Goal: Information Seeking & Learning: Learn about a topic

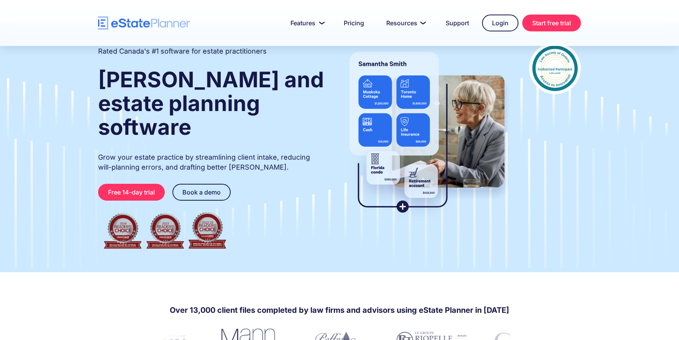
scroll to position [54, 0]
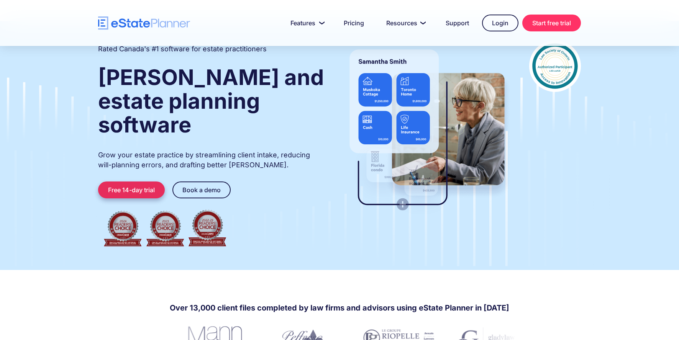
click at [129, 182] on link "Free 14-day trial" at bounding box center [131, 190] width 67 height 17
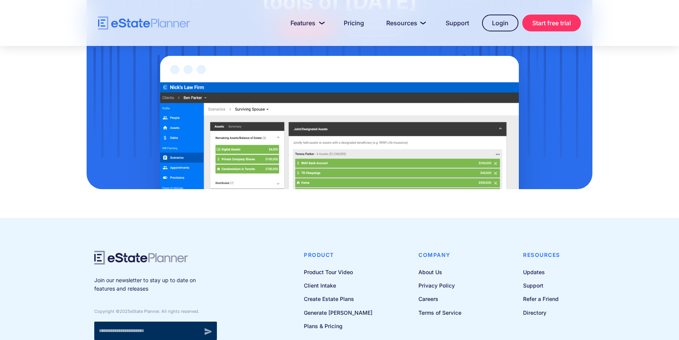
scroll to position [2519, 0]
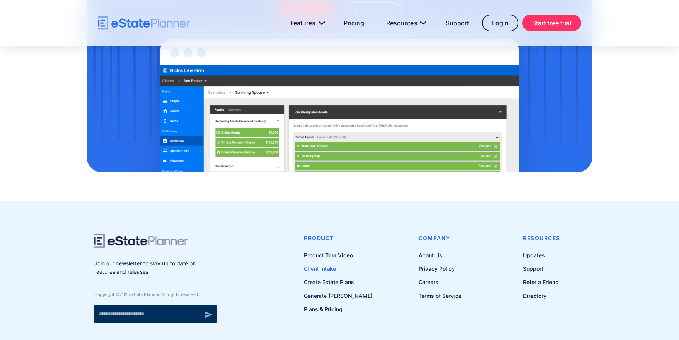
click at [329, 264] on link "Client Intake" at bounding box center [338, 269] width 69 height 10
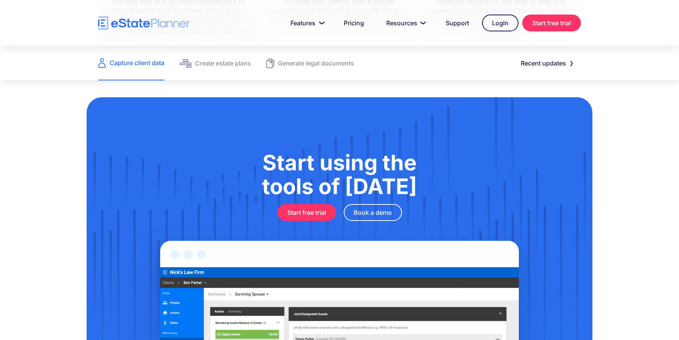
scroll to position [1054, 0]
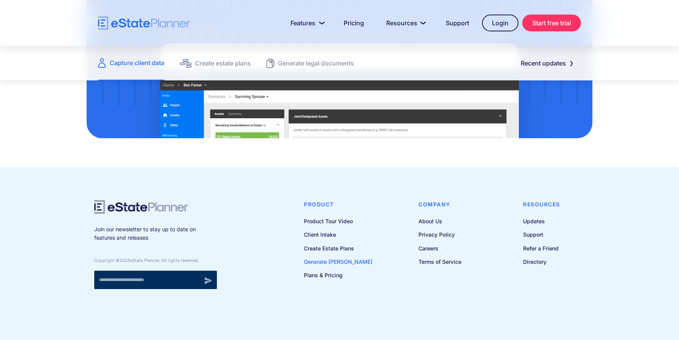
click at [347, 264] on link "Generate [PERSON_NAME]" at bounding box center [338, 262] width 69 height 10
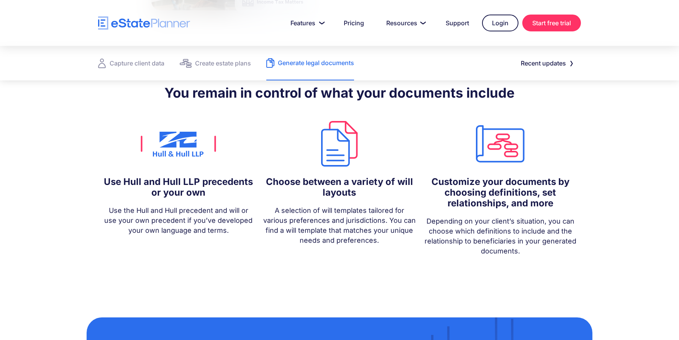
scroll to position [652, 0]
